Goal: Find specific page/section: Find specific page/section

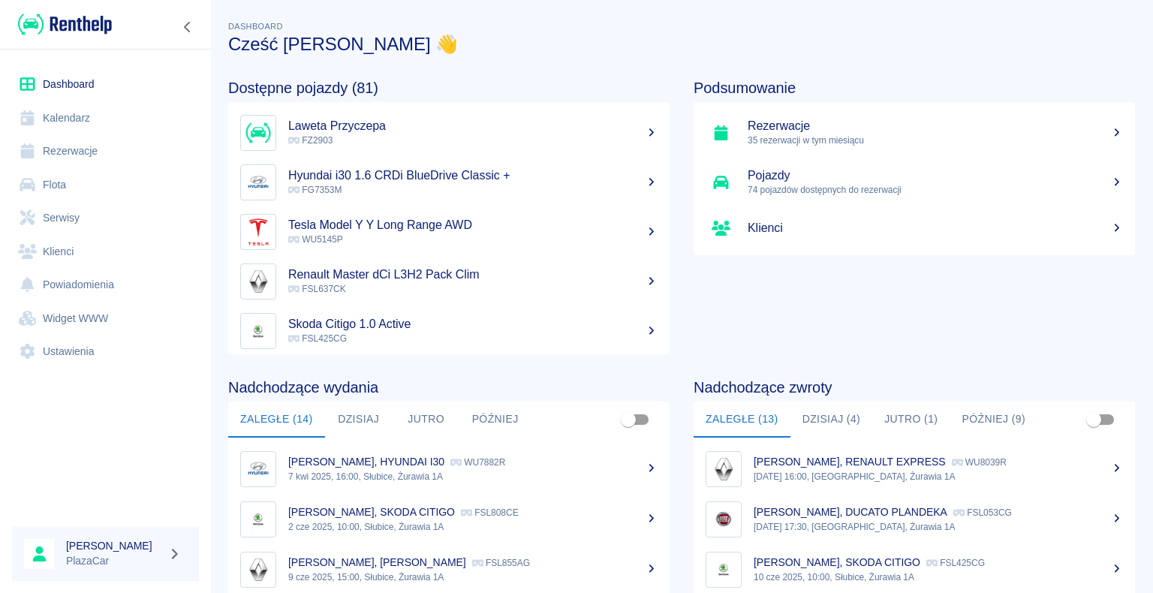
click at [848, 74] on div "Podsumowanie Rezerwacje 35 rezerwacji w tym miesiącu Pojazdy 74 pojazdów dostęp…" at bounding box center [902, 204] width 465 height 299
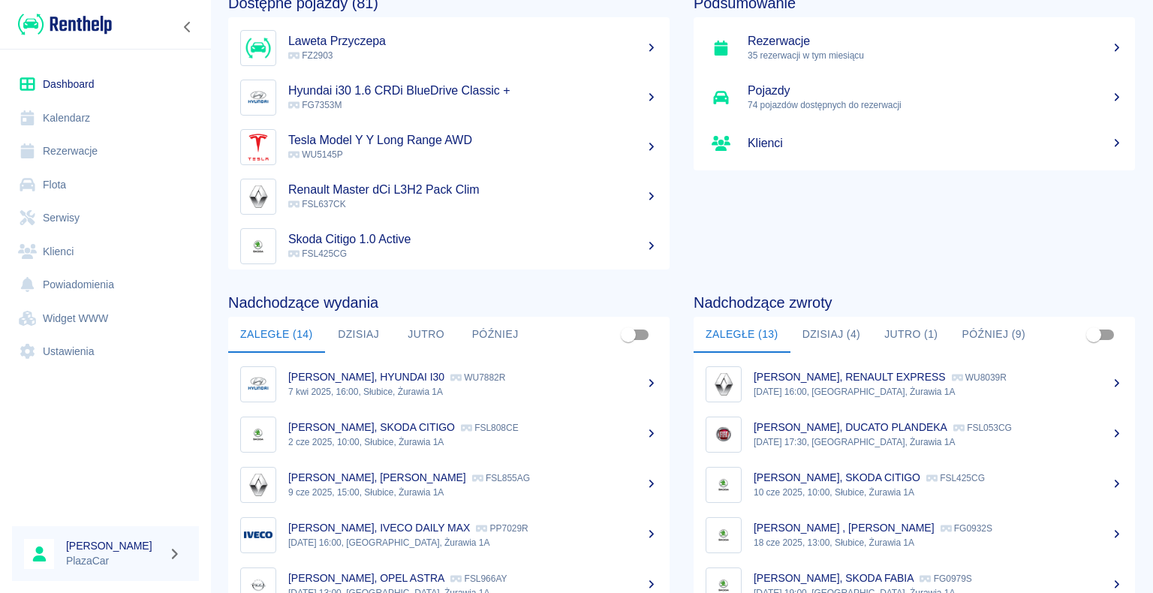
scroll to position [189, 0]
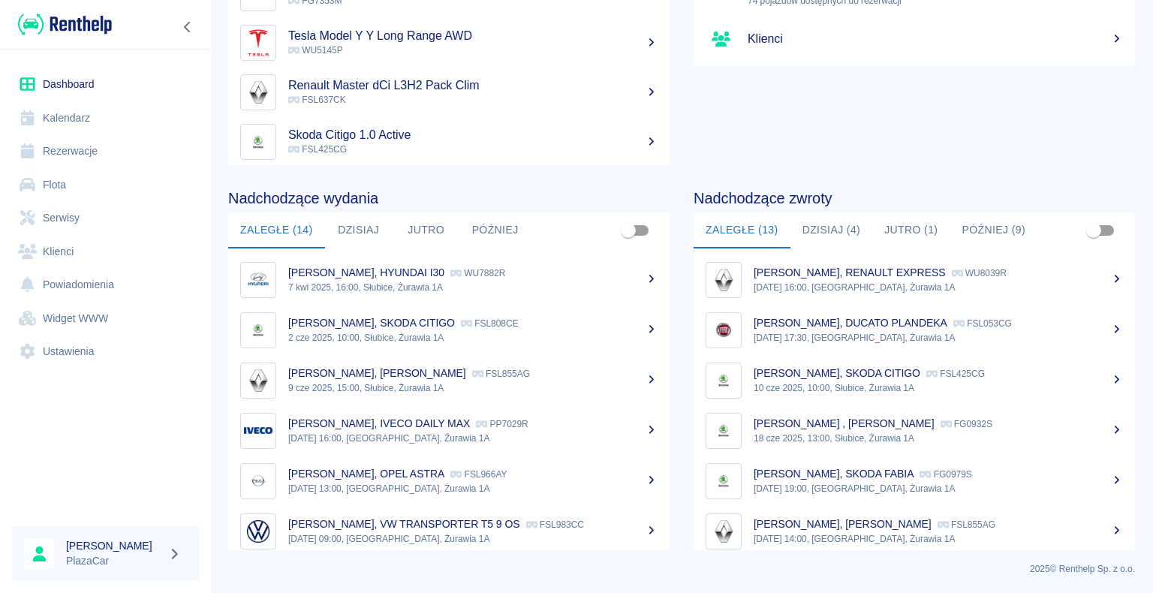
click at [836, 227] on button "Dzisiaj (4)" at bounding box center [831, 230] width 83 height 36
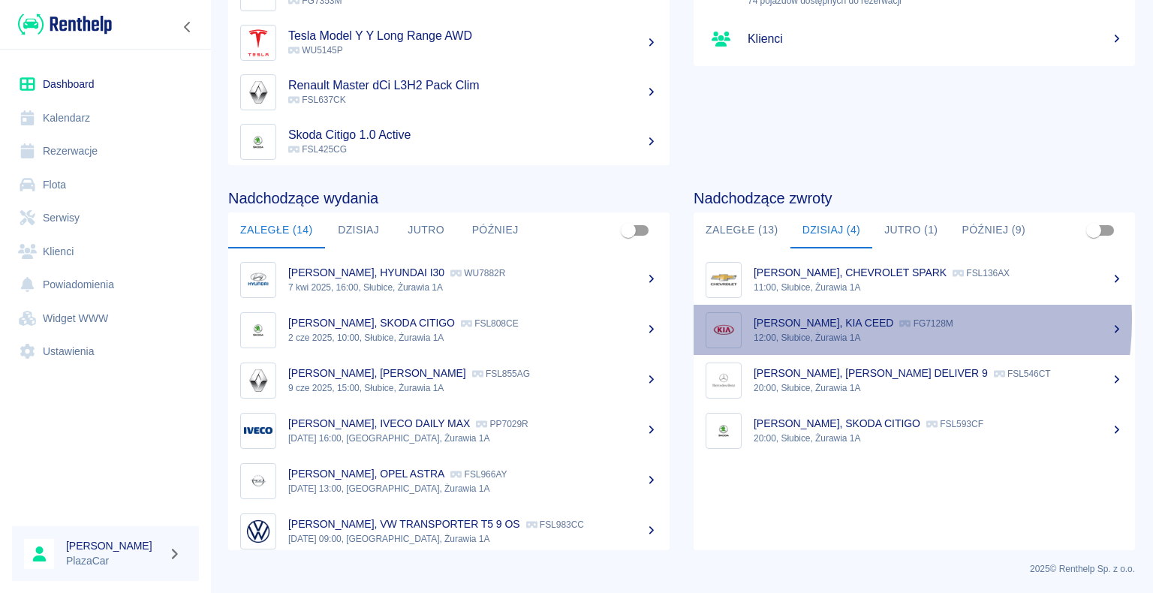
click at [826, 319] on p "[PERSON_NAME], KIA CEED" at bounding box center [824, 323] width 140 height 12
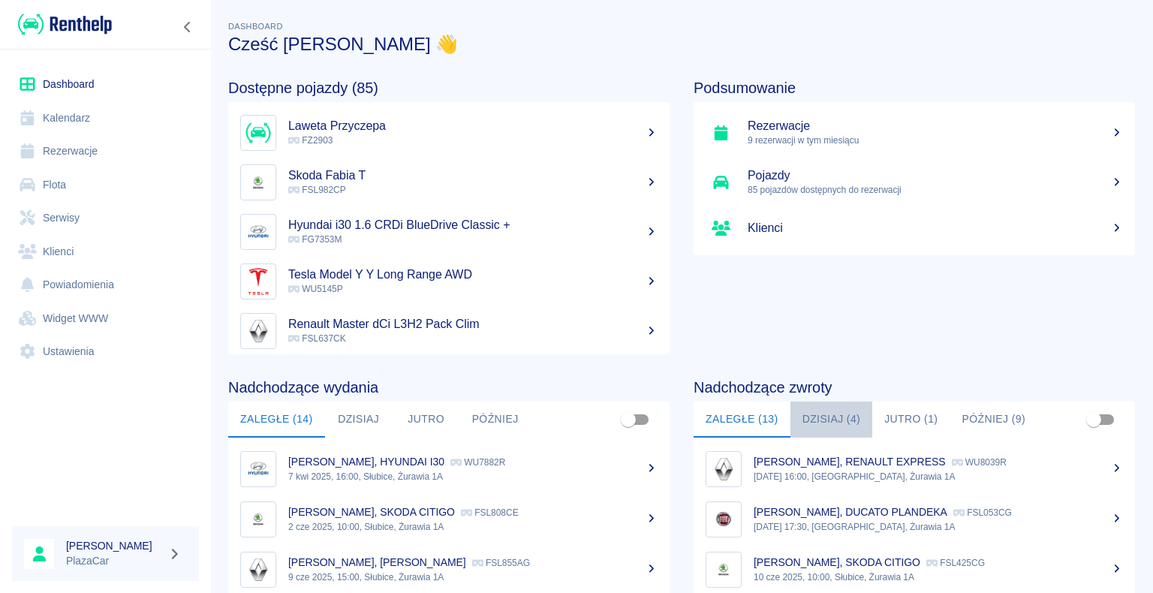
click at [824, 414] on button "Dzisiaj (4)" at bounding box center [831, 420] width 83 height 36
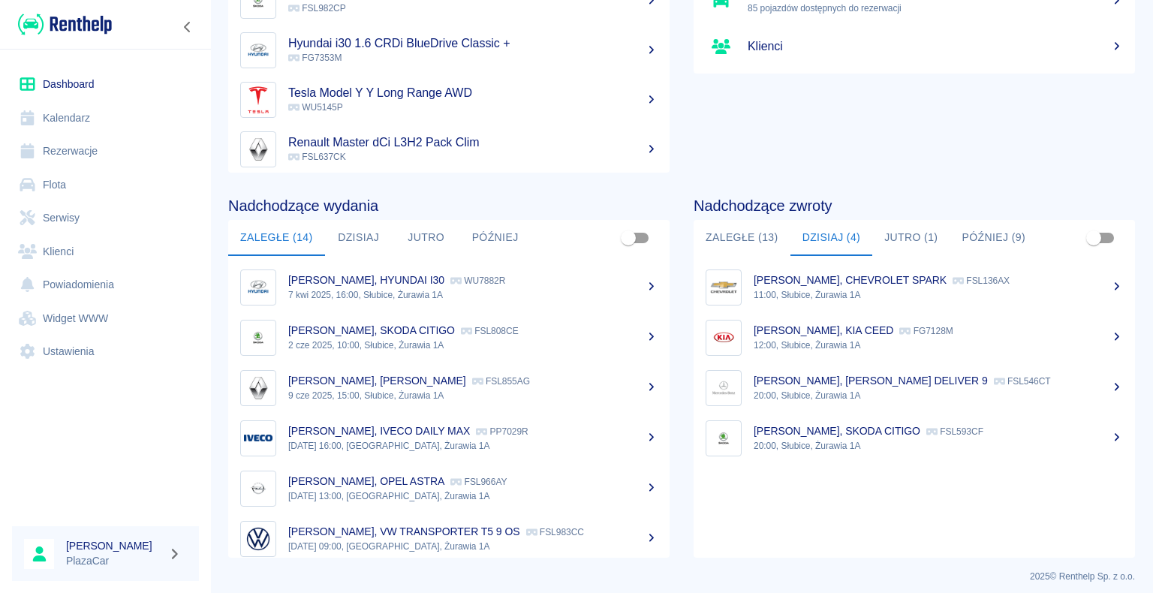
scroll to position [189, 0]
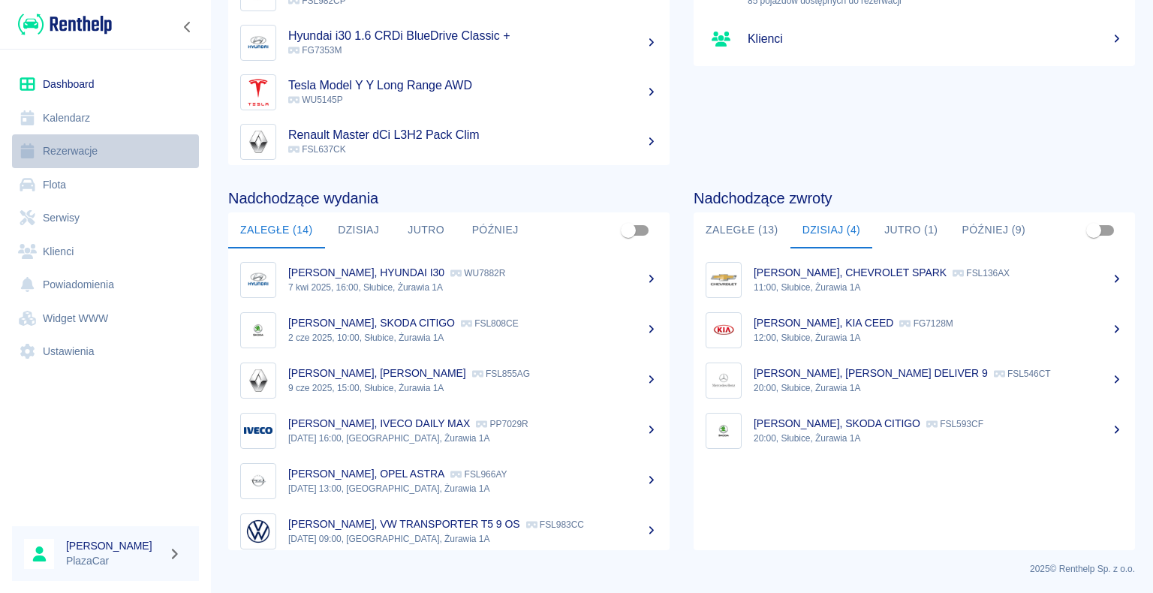
click at [84, 154] on link "Rezerwacje" at bounding box center [105, 151] width 187 height 34
